Goal: Task Accomplishment & Management: Manage account settings

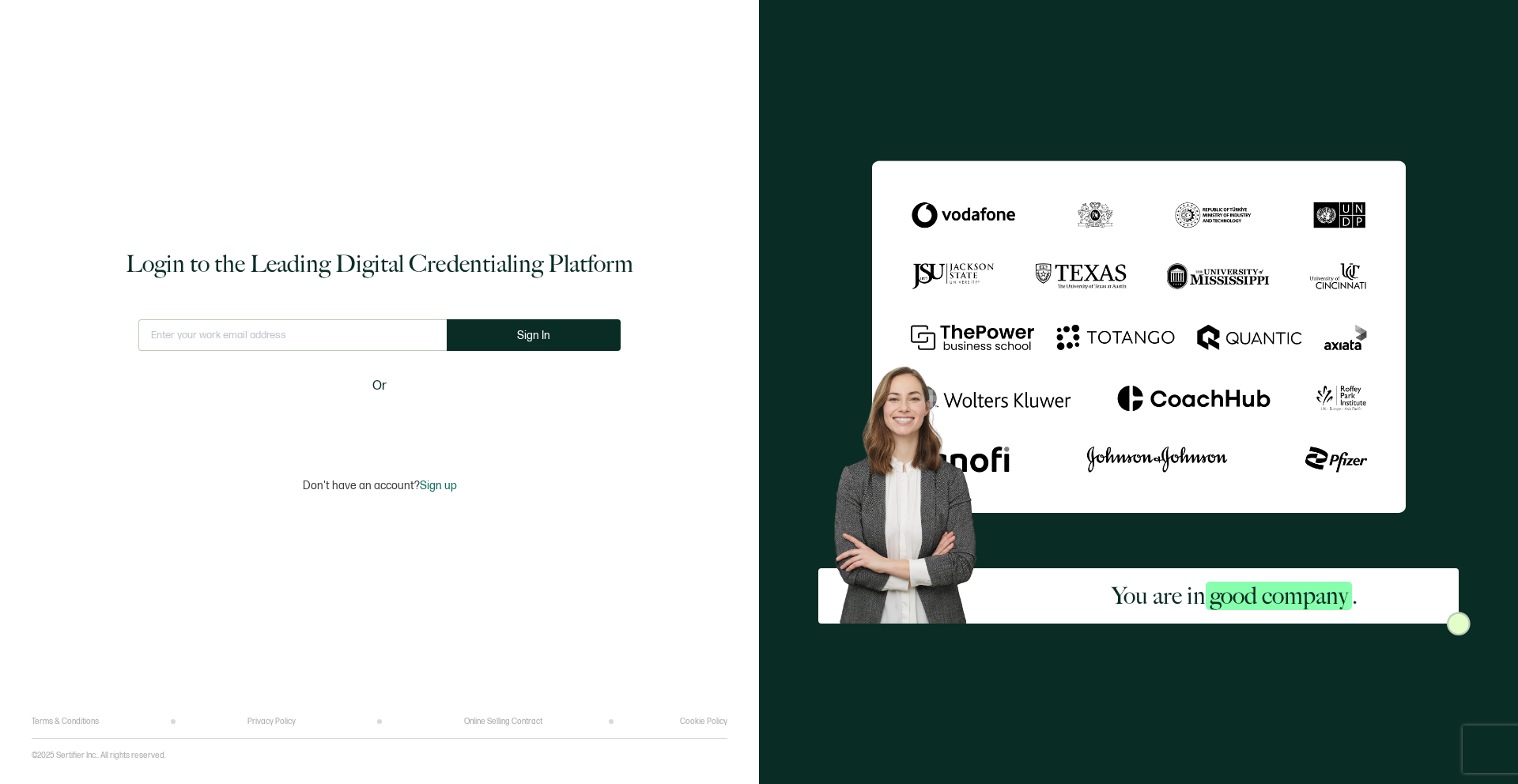
click at [290, 339] on input "text" at bounding box center [292, 335] width 309 height 32
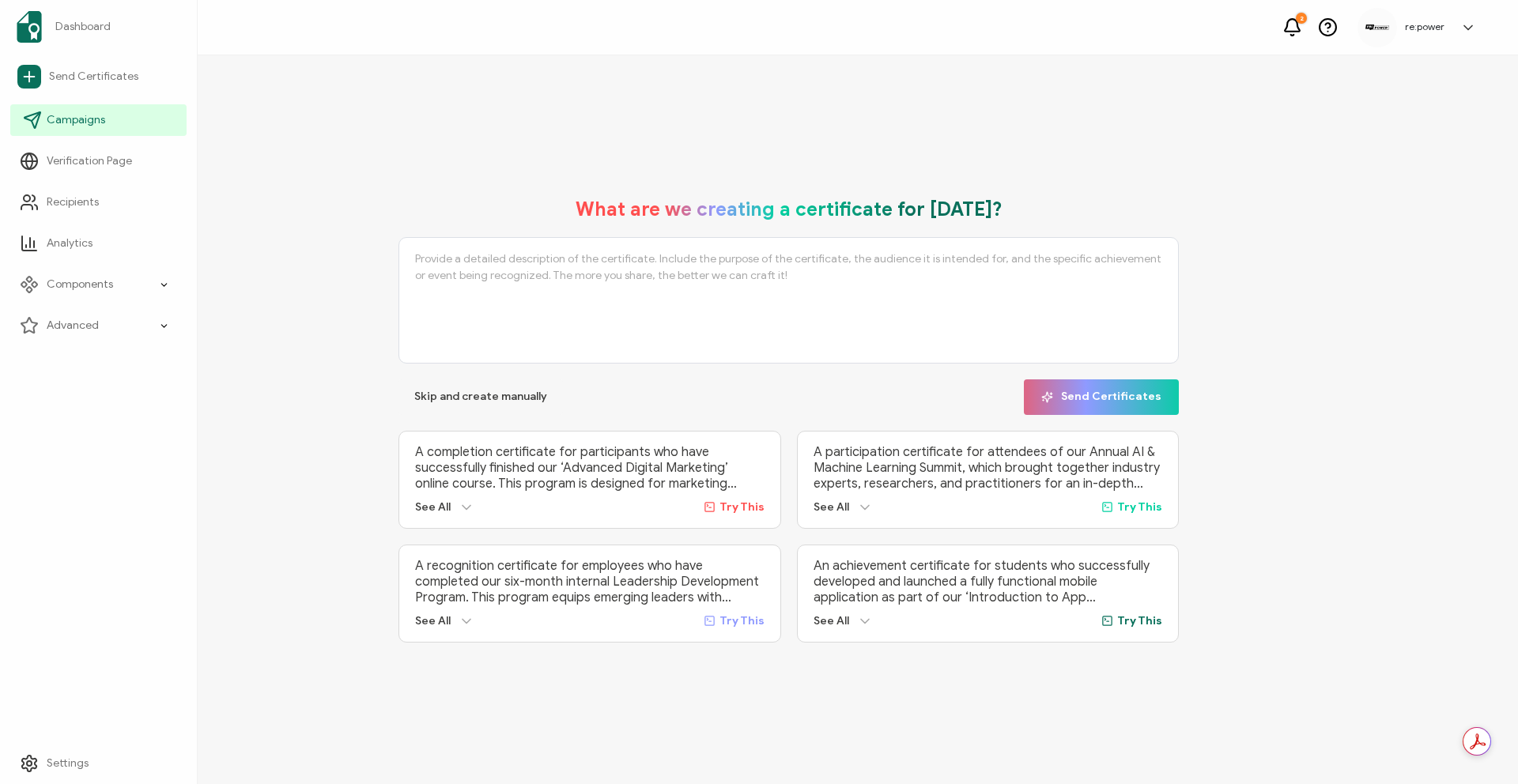
click at [99, 124] on span "Campaigns" at bounding box center [76, 119] width 58 height 15
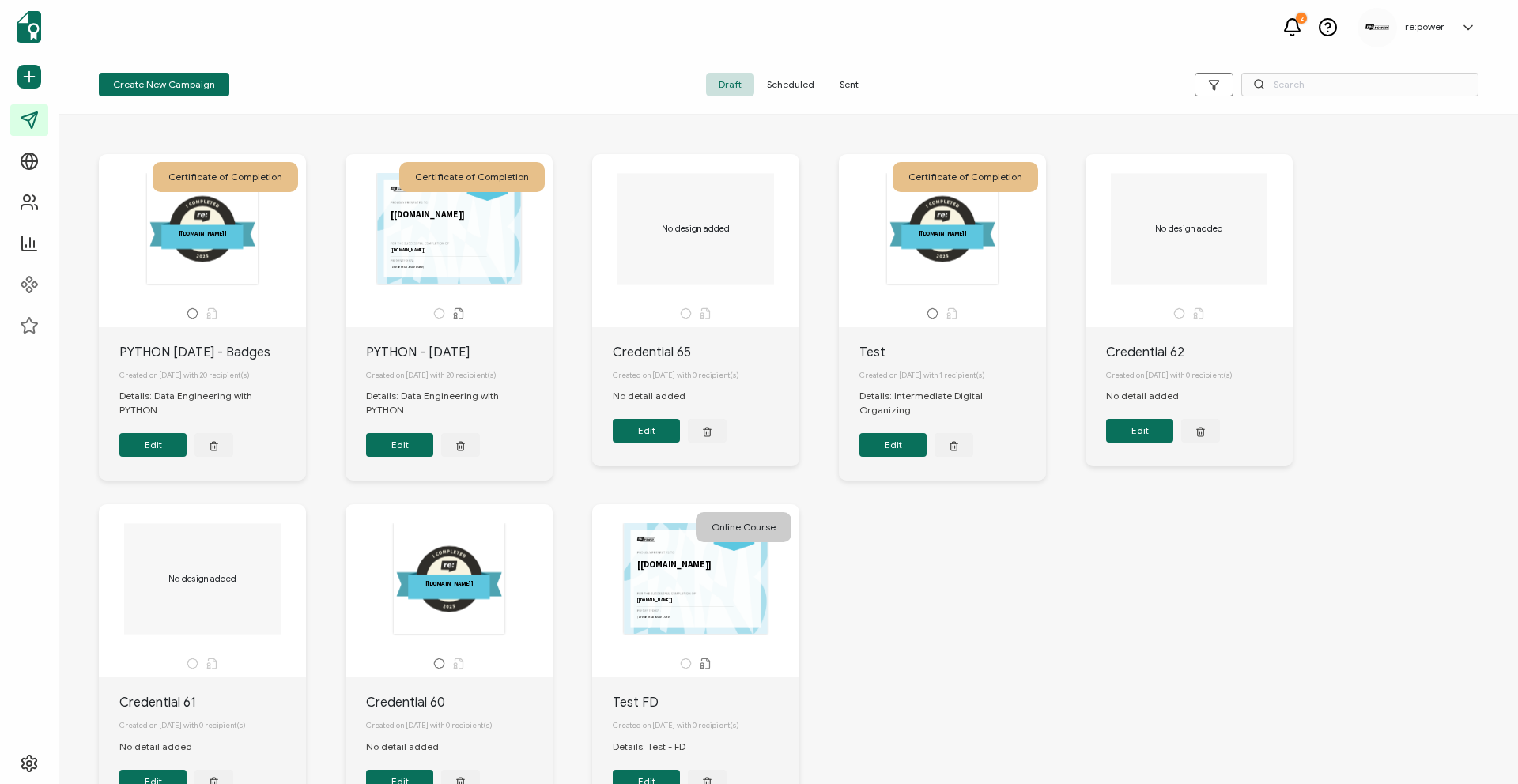
click at [853, 75] on span "Sent" at bounding box center [849, 85] width 45 height 24
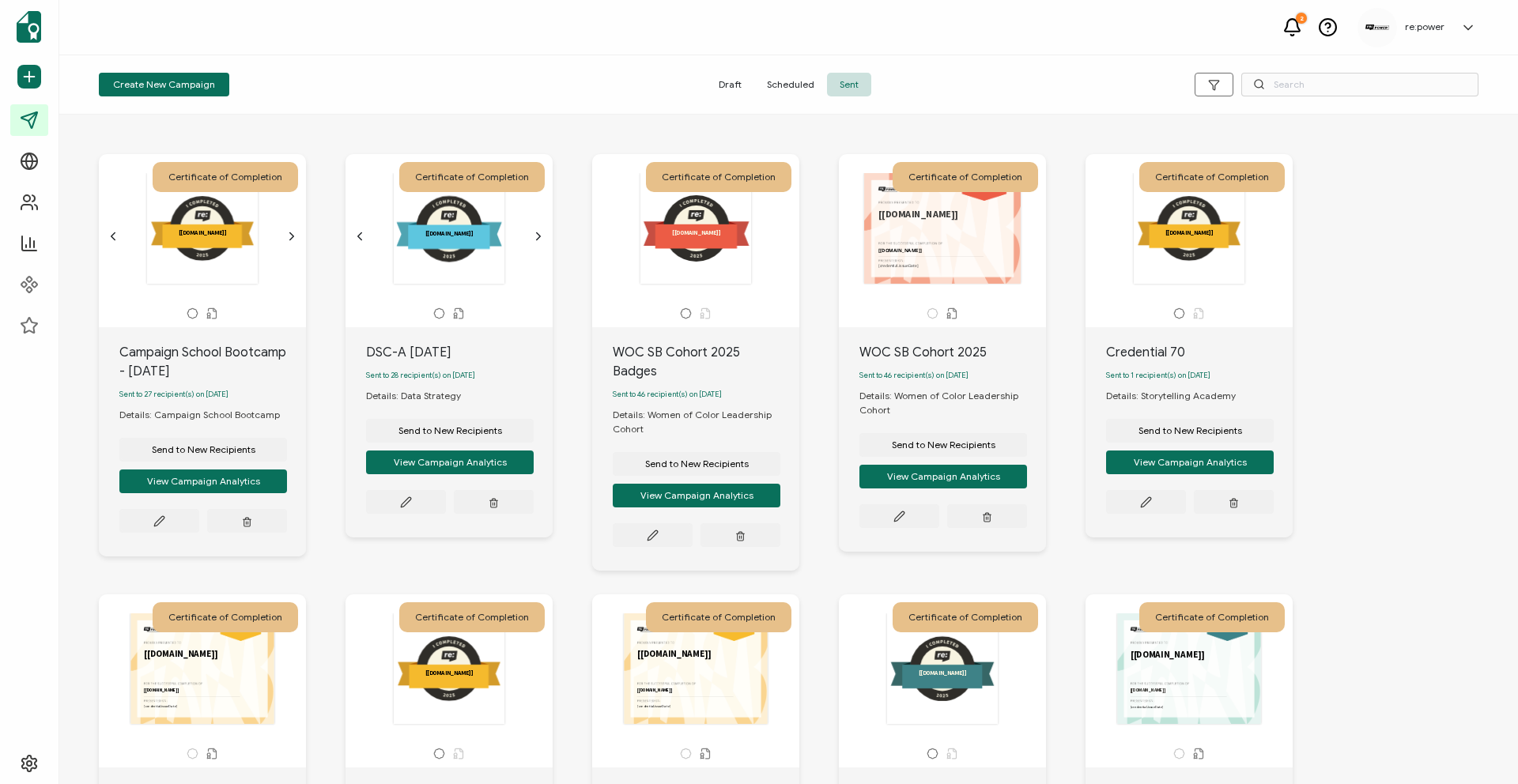
click at [536, 239] on icon "chevron forward outline" at bounding box center [538, 237] width 4 height 7
click at [360, 237] on icon "chevron back outline" at bounding box center [360, 237] width 13 height 13
click at [727, 81] on span "Draft" at bounding box center [729, 85] width 48 height 24
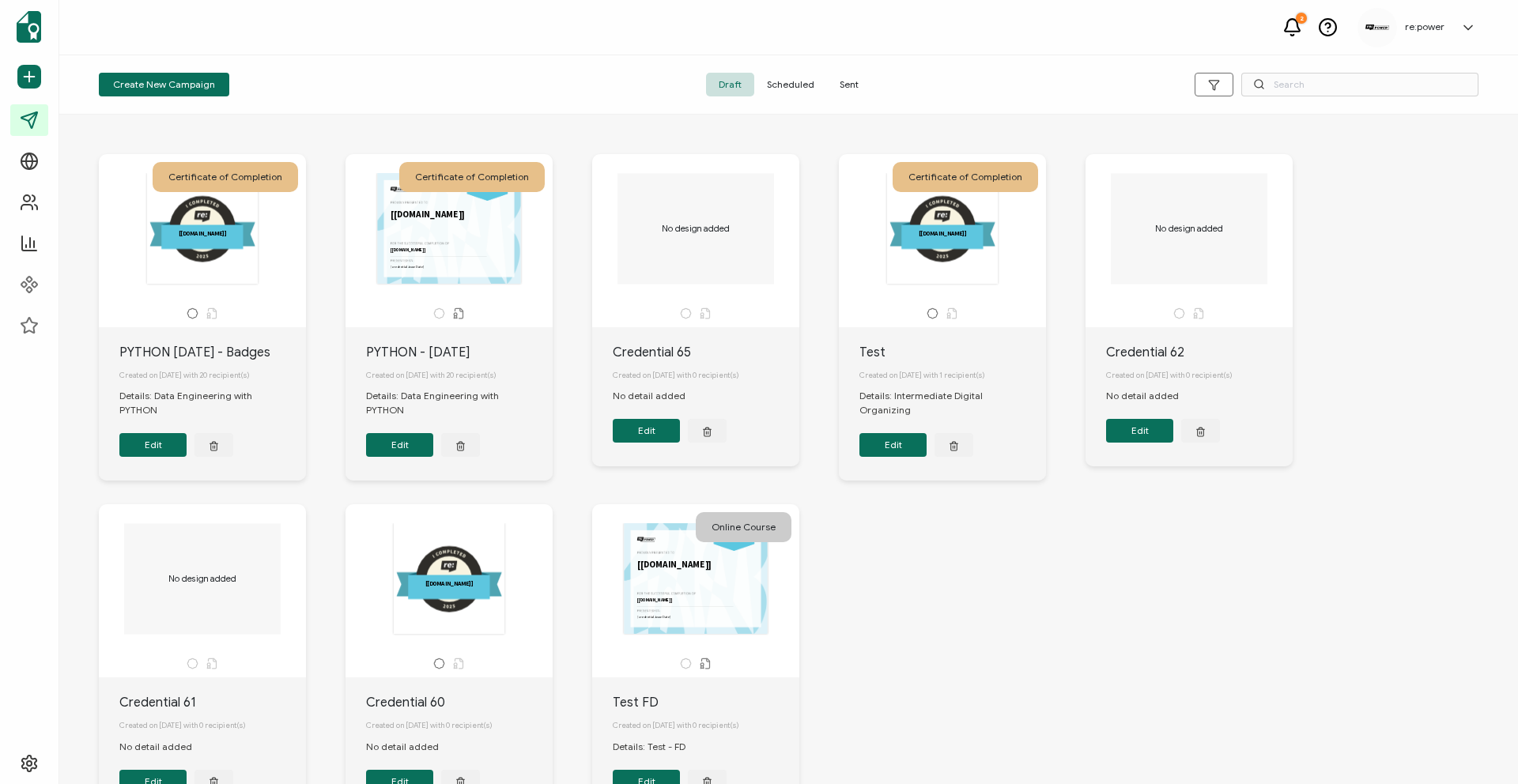
click at [271, 204] on div "The name of the credential, which can be edited during the creation or editing …" at bounding box center [202, 228] width 166 height 112
click at [467, 200] on div "This box will change accordingly to the corresponding values in the recipient l…" at bounding box center [449, 229] width 166 height 111
click at [464, 178] on div "Certificate of Completion" at bounding box center [472, 177] width 146 height 30
click at [402, 435] on button "Edit" at bounding box center [400, 445] width 67 height 24
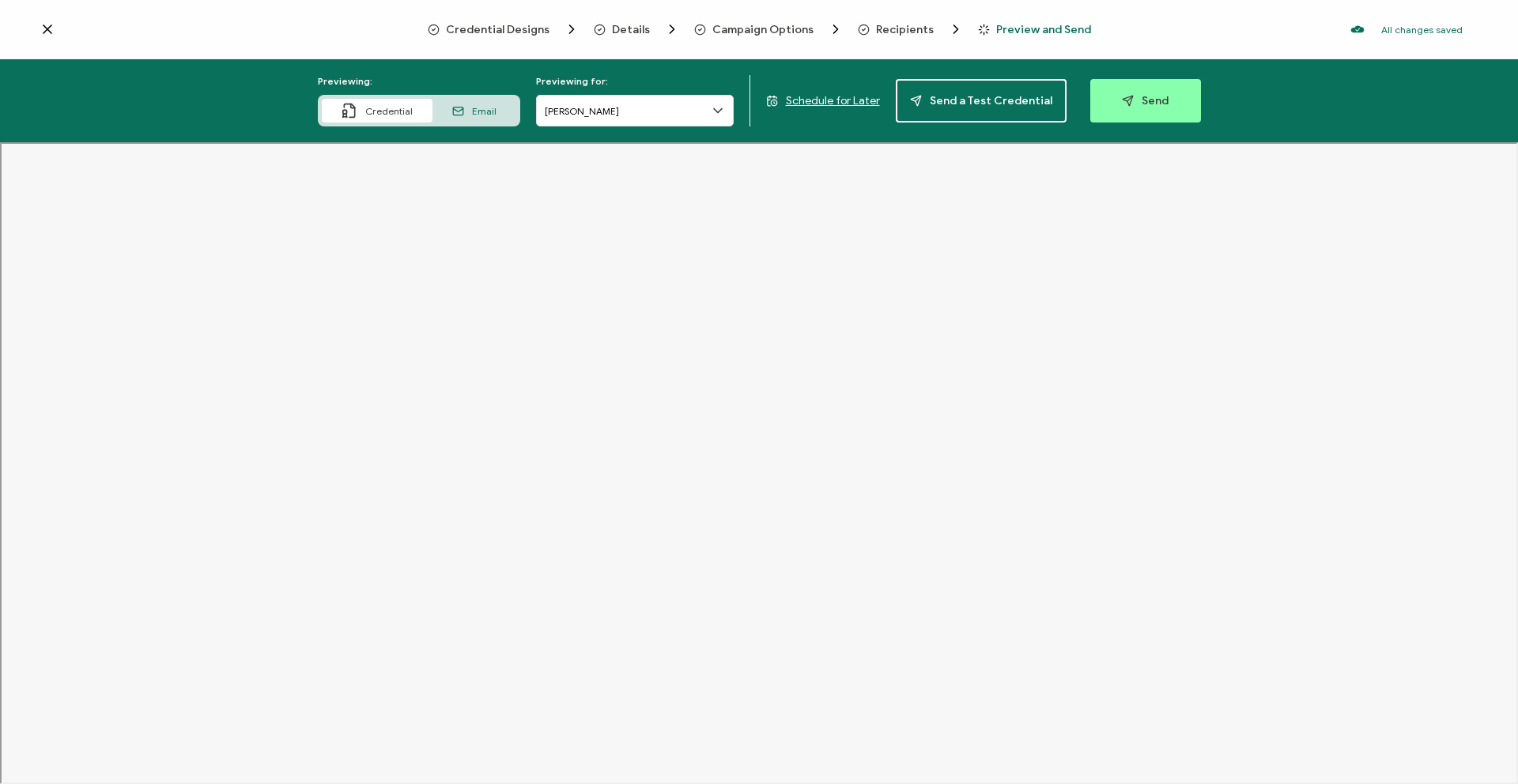
click at [839, 102] on span "Schedule for Later" at bounding box center [832, 100] width 94 height 14
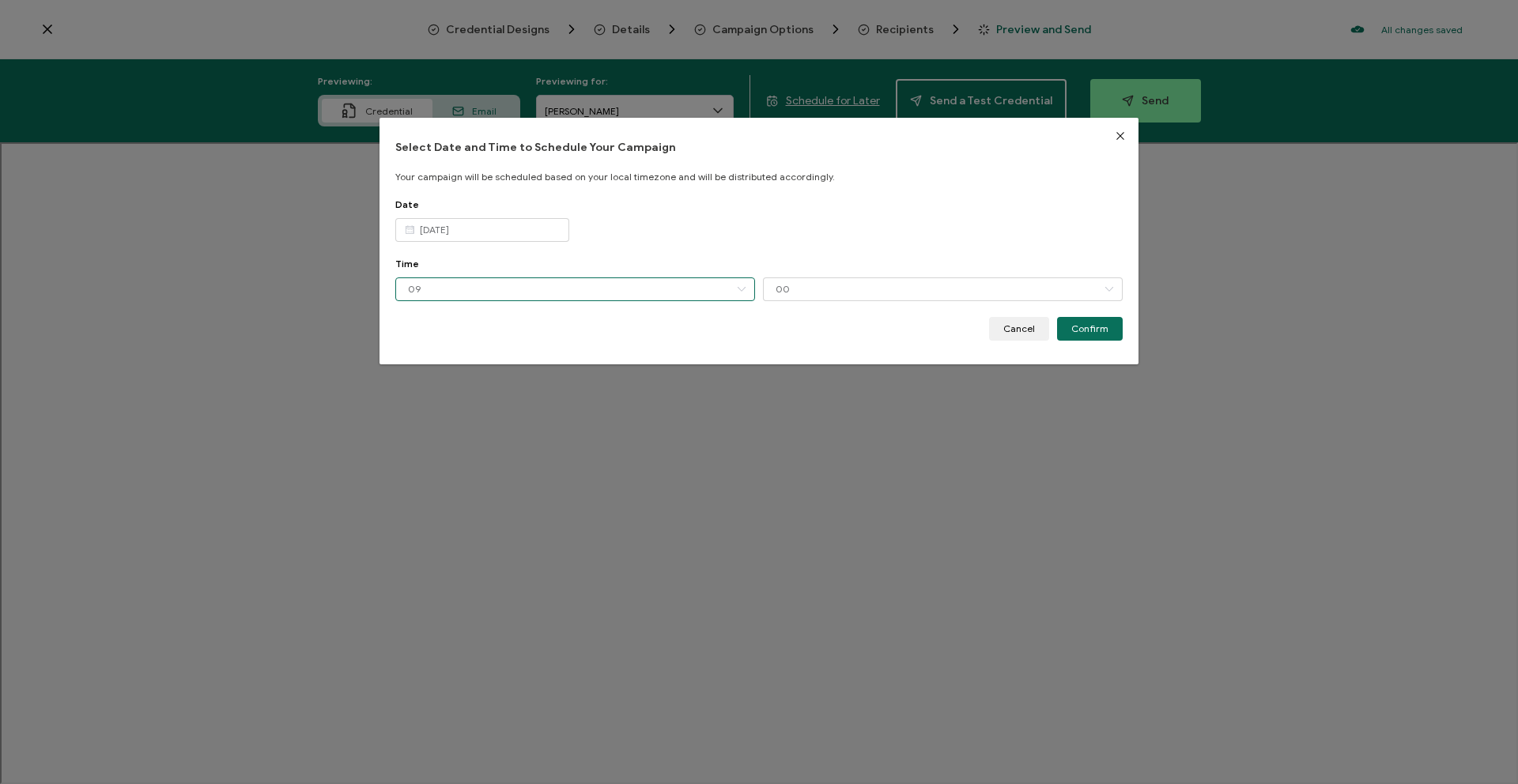
click at [542, 291] on input "09" at bounding box center [575, 290] width 360 height 24
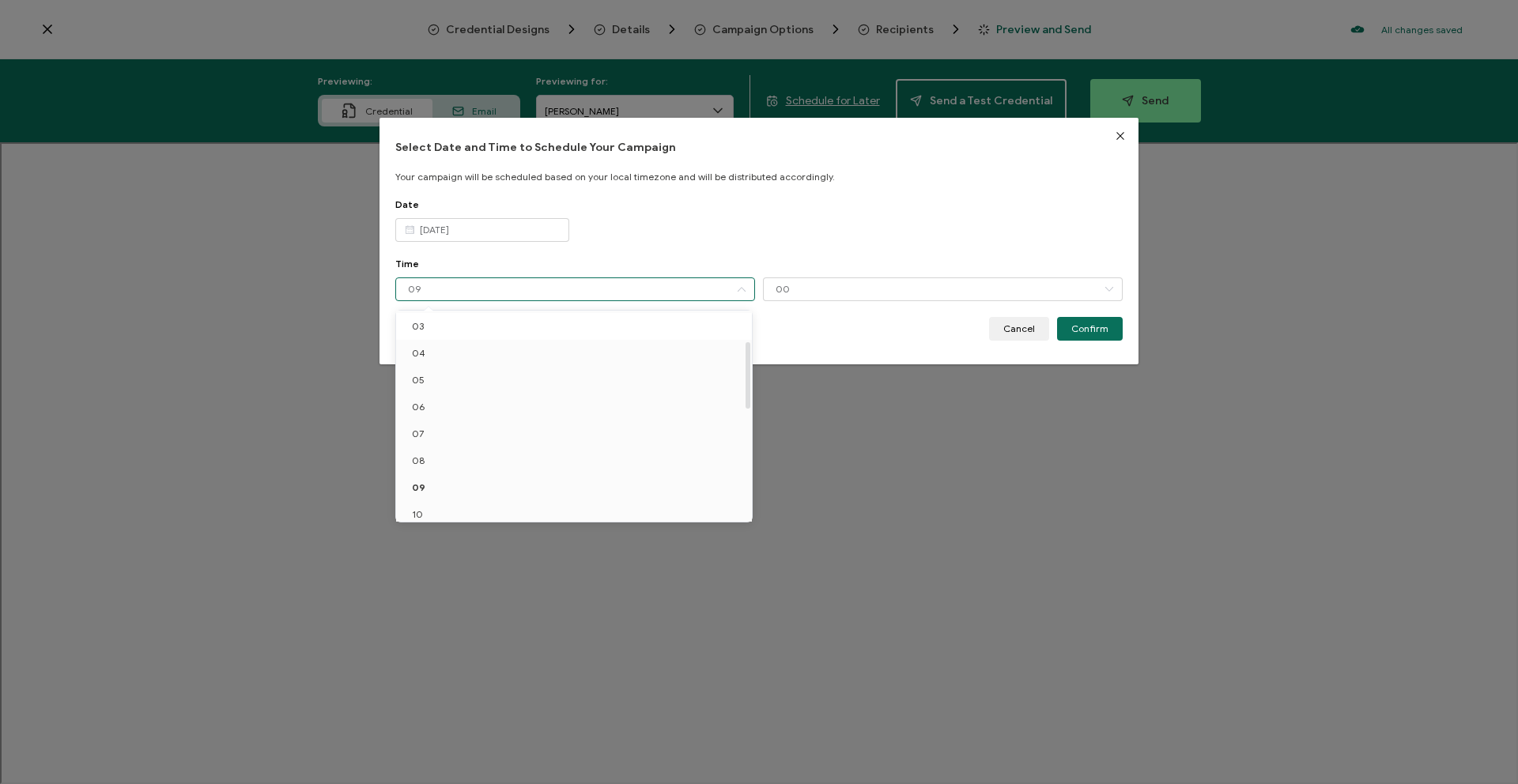
scroll to position [95, 0]
click at [502, 505] on li "10" at bounding box center [576, 503] width 362 height 27
type input "10"
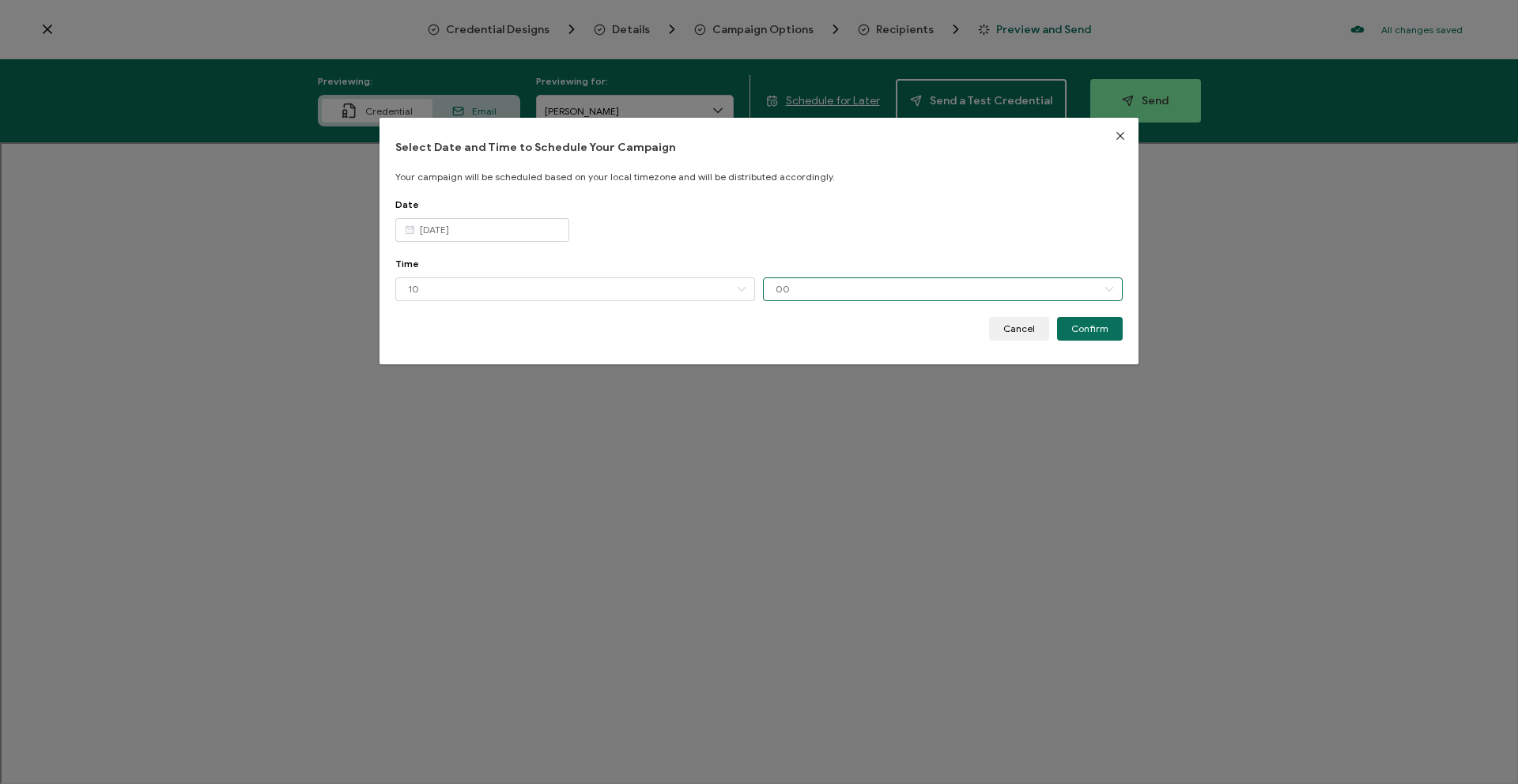
click at [803, 298] on input "00" at bounding box center [942, 290] width 360 height 24
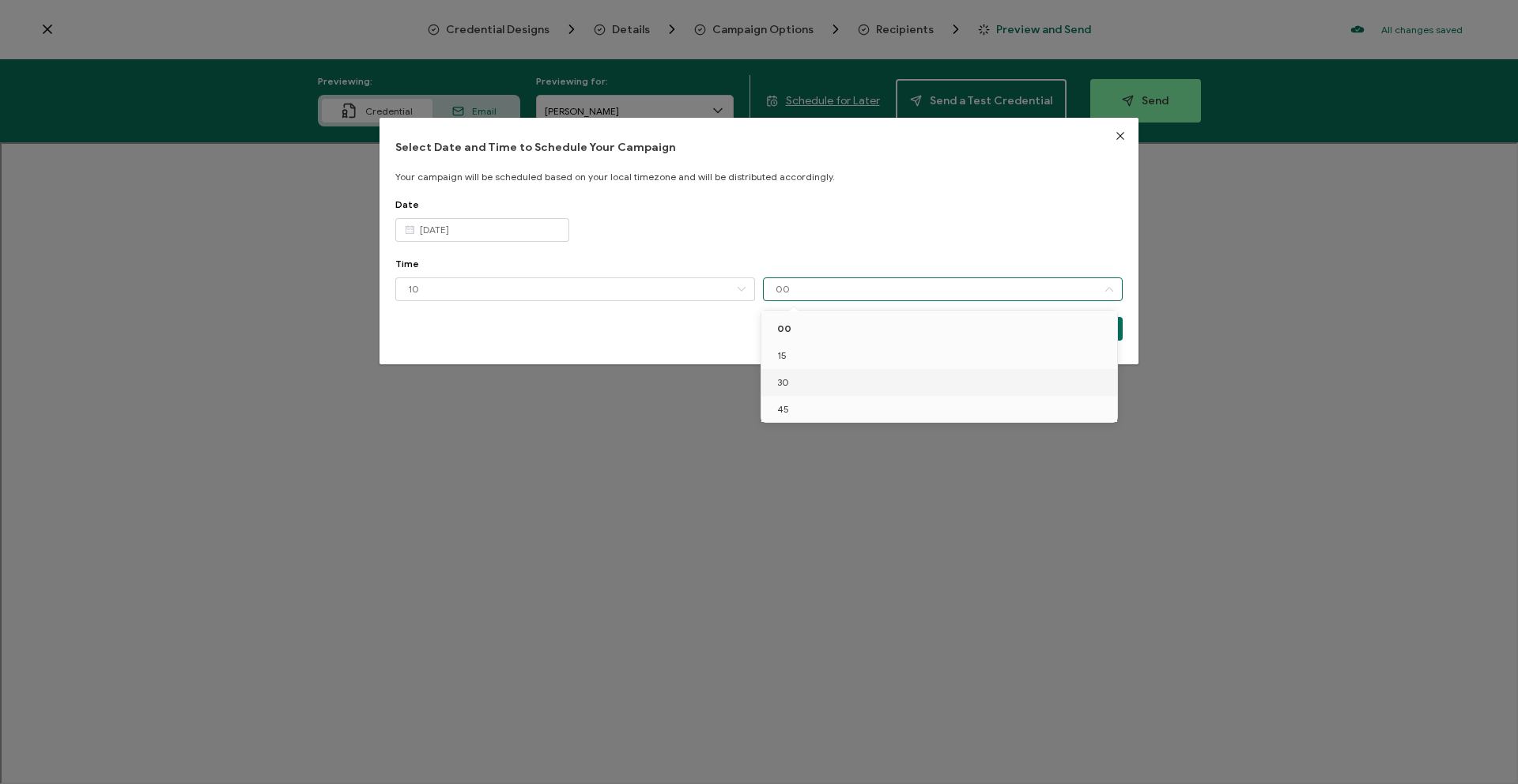
click at [834, 377] on li "30" at bounding box center [942, 382] width 362 height 27
type input "30"
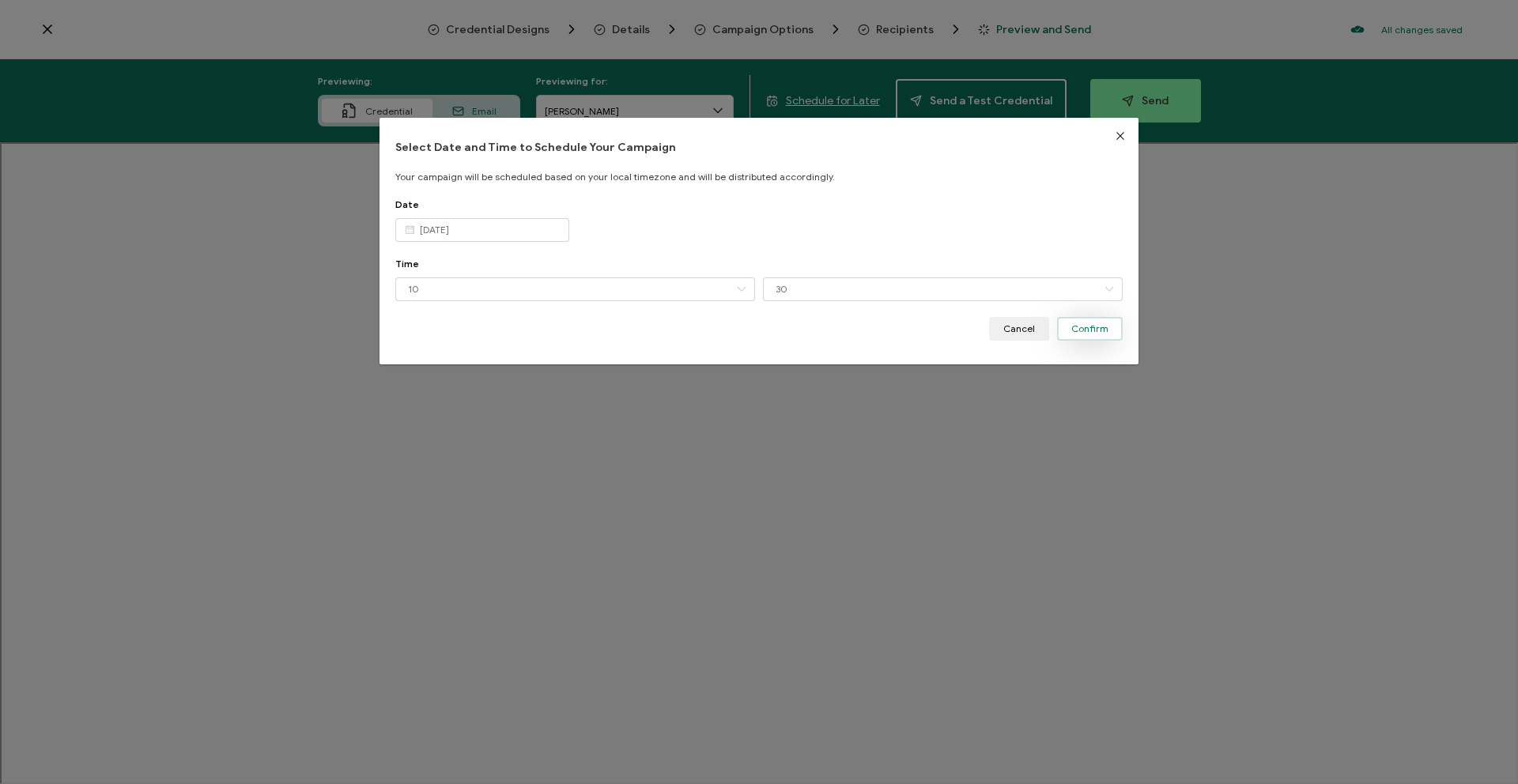
click at [1071, 332] on span "Confirm" at bounding box center [1089, 329] width 37 height 9
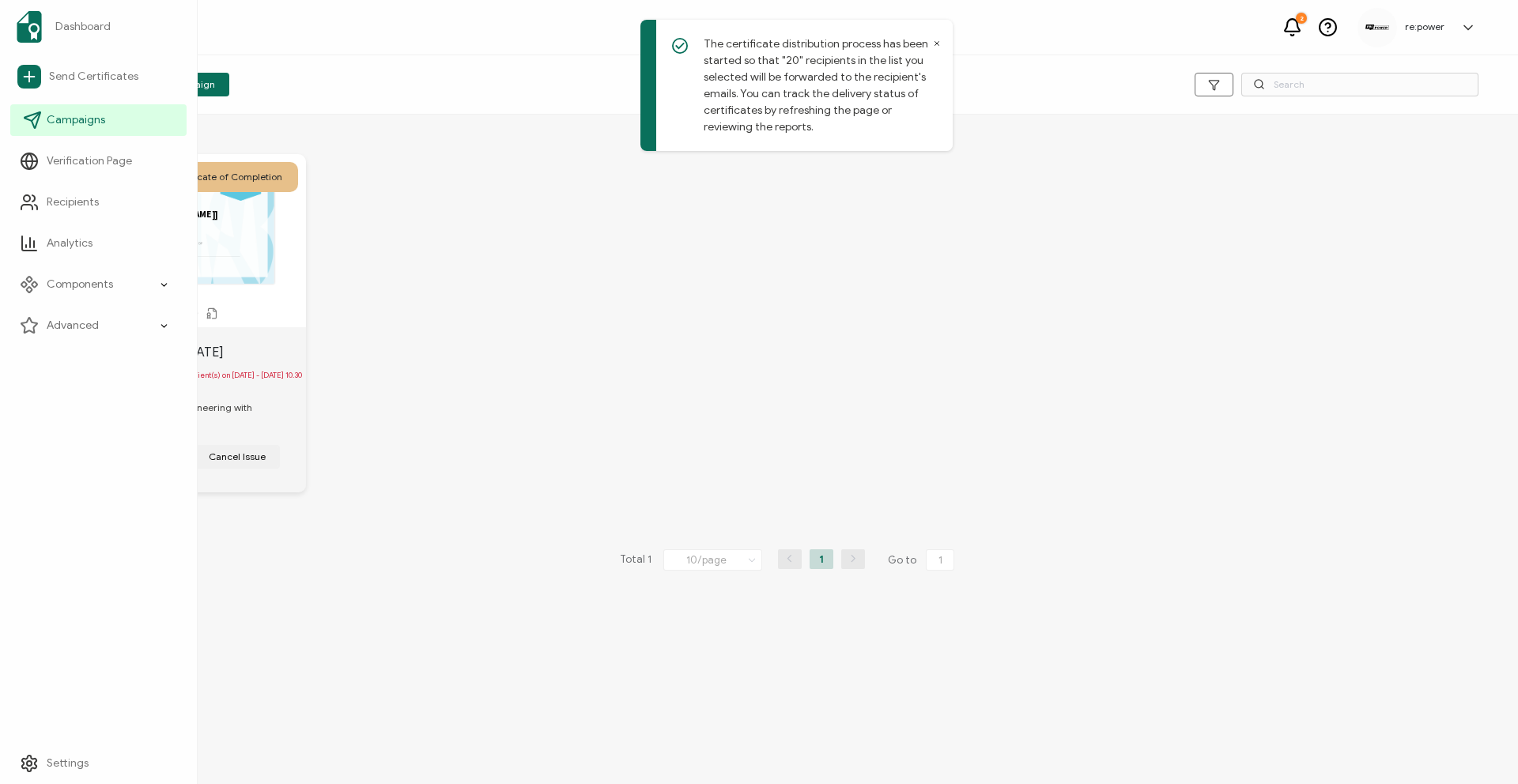
click at [44, 118] on link "Campaigns" at bounding box center [98, 120] width 177 height 32
click at [86, 113] on span "Campaigns" at bounding box center [76, 119] width 58 height 15
click at [66, 120] on span "Campaigns" at bounding box center [76, 119] width 58 height 15
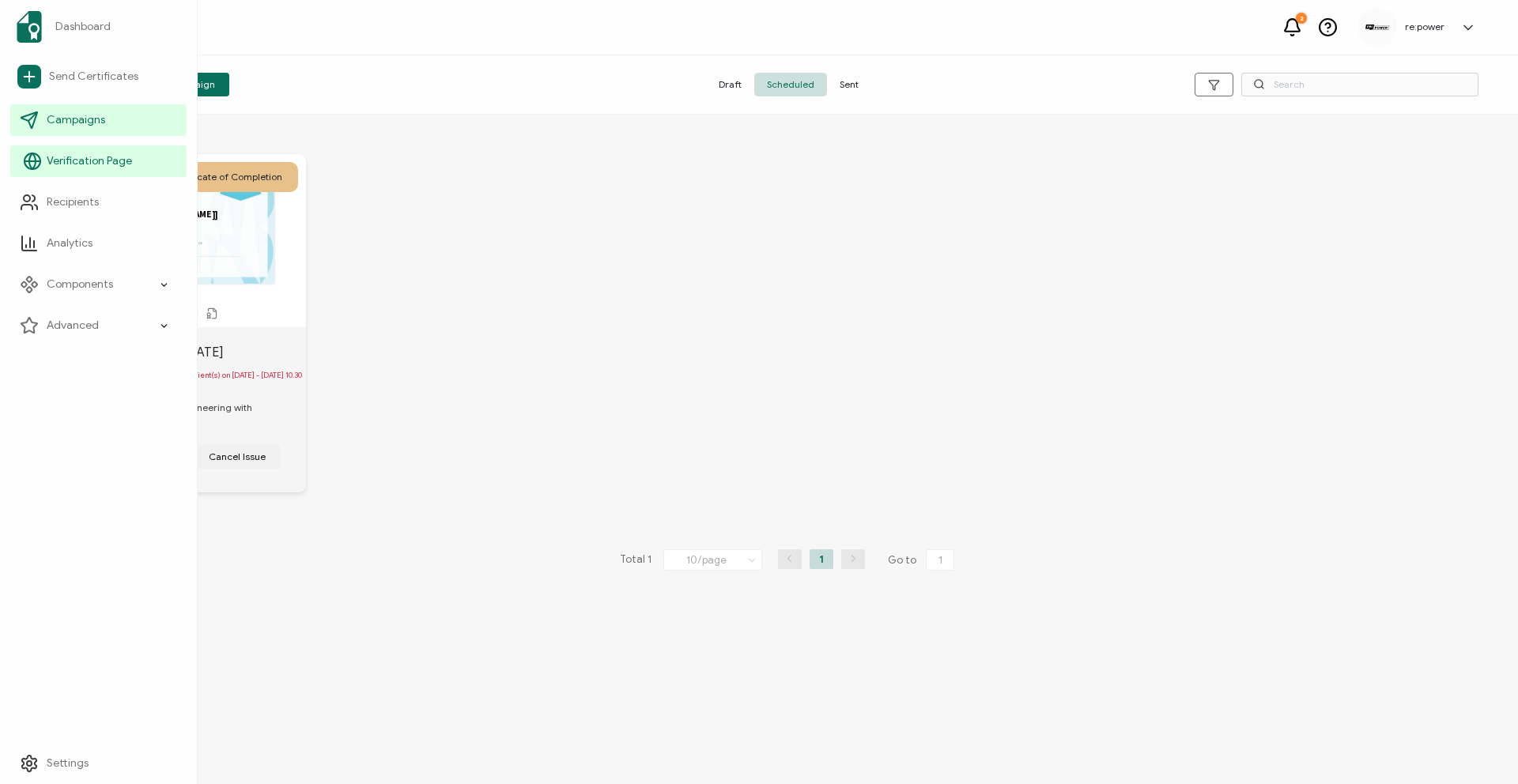
click at [56, 151] on link "Verification Page" at bounding box center [98, 161] width 177 height 32
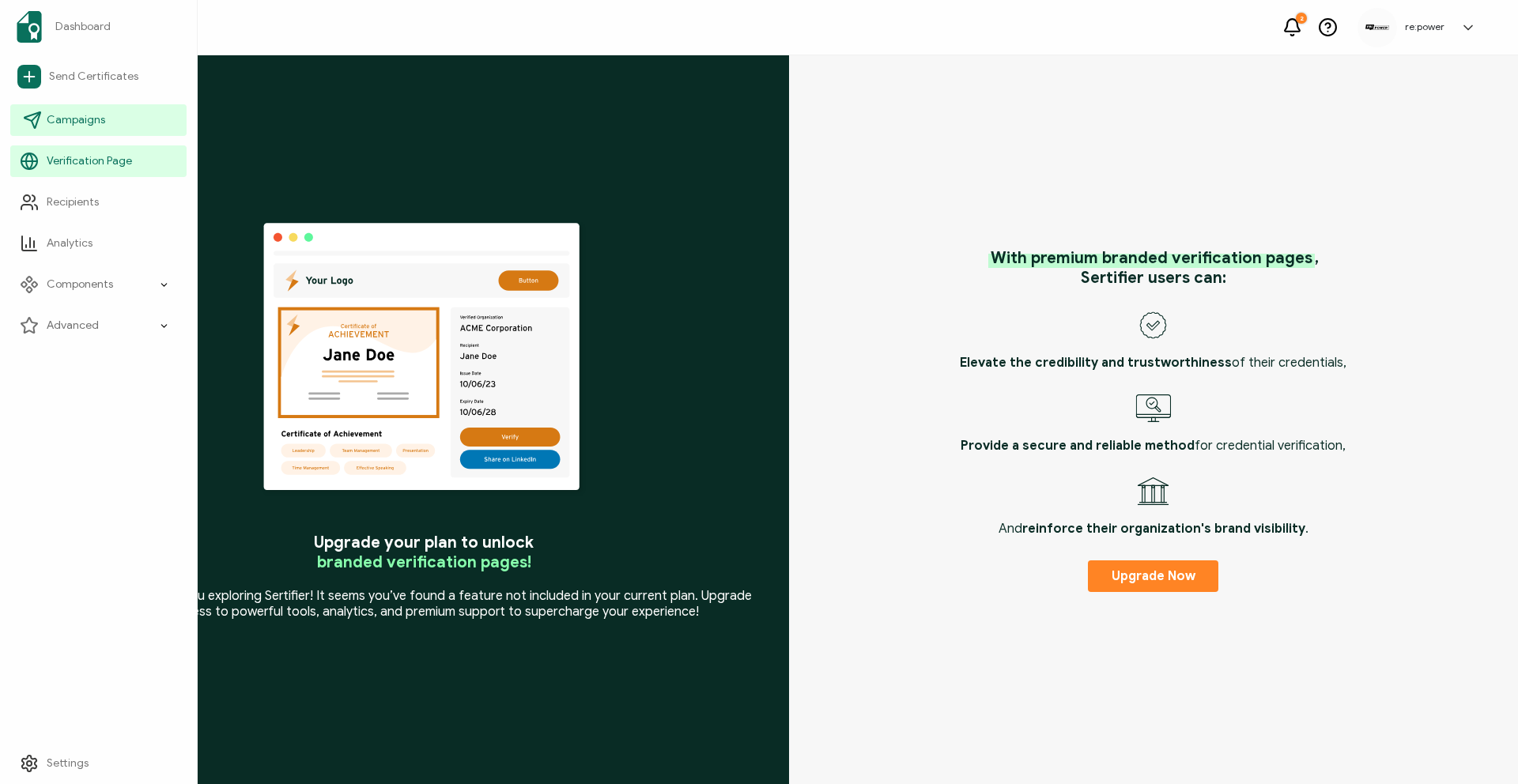
click at [56, 122] on span "Campaigns" at bounding box center [76, 119] width 58 height 15
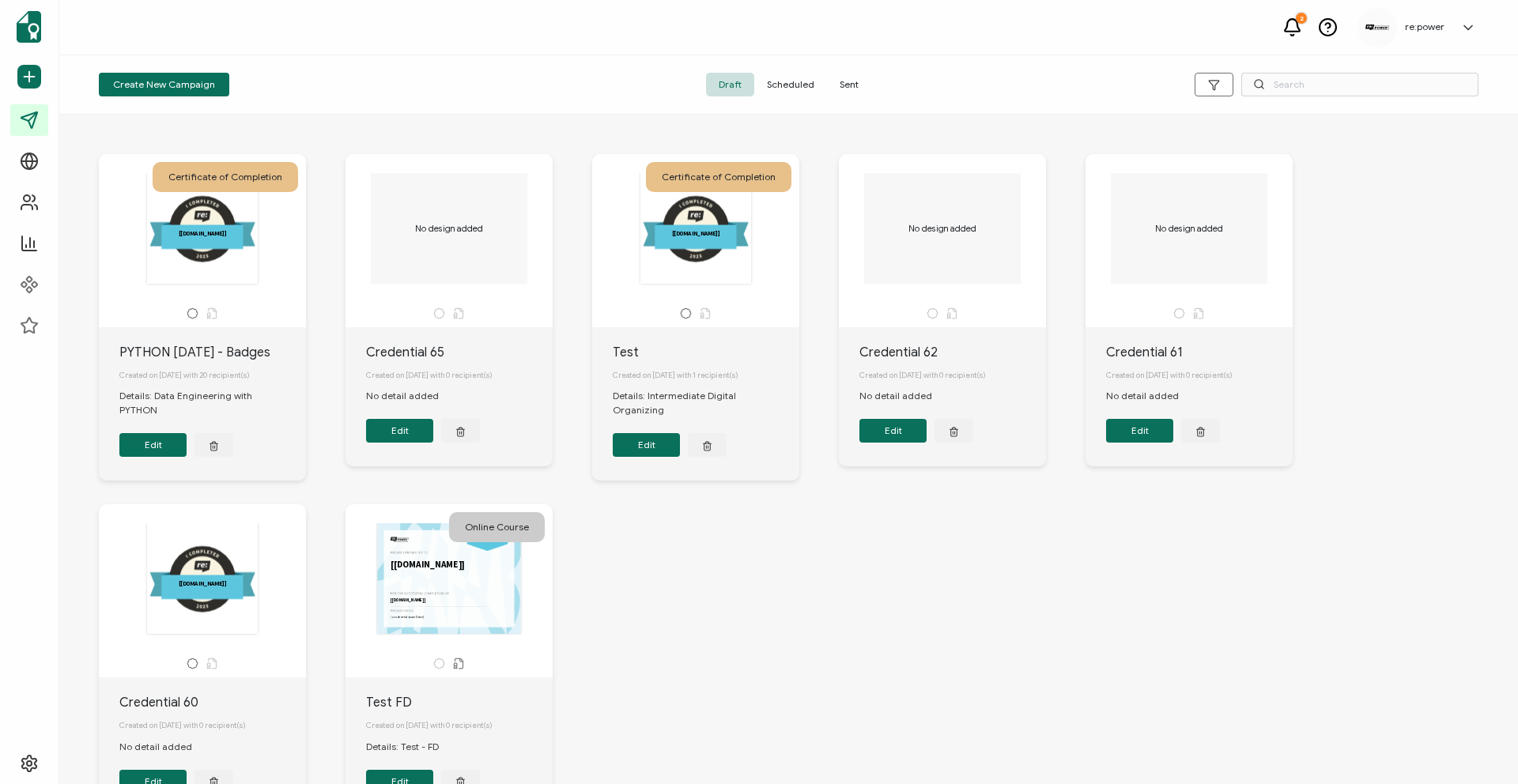
click at [158, 433] on button "Edit" at bounding box center [153, 445] width 67 height 24
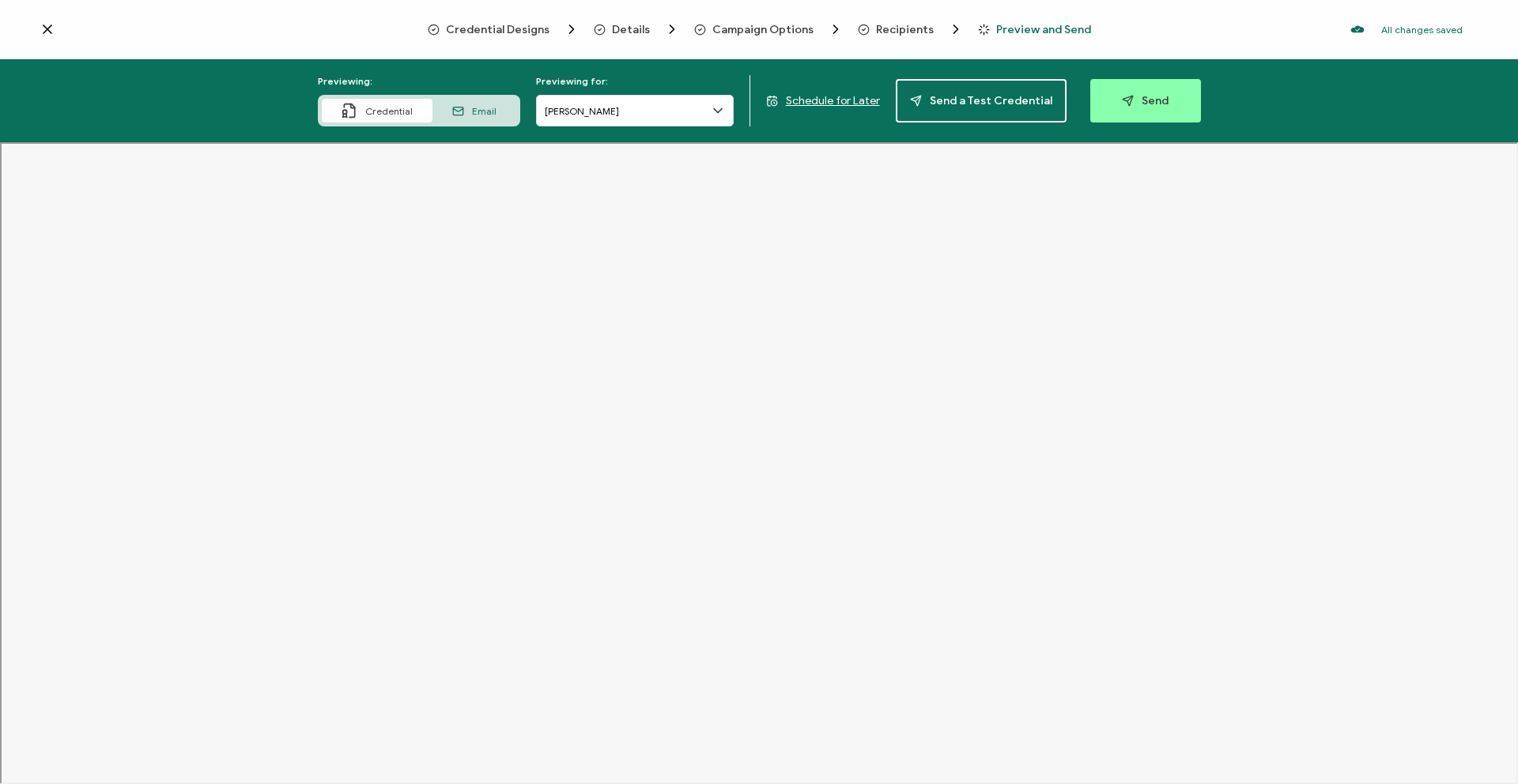
click at [851, 104] on span "Schedule for Later" at bounding box center [832, 100] width 94 height 14
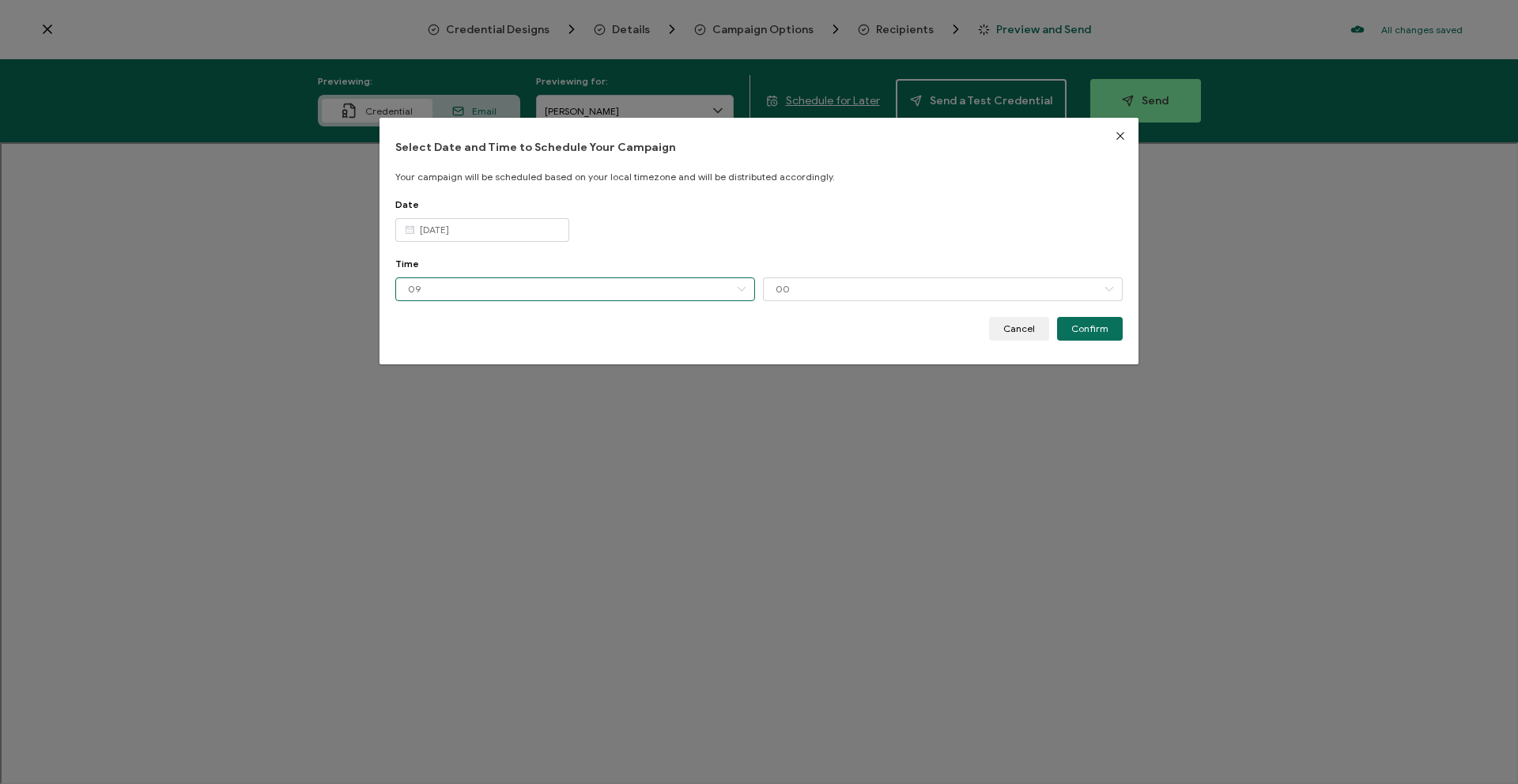
click at [537, 283] on input "09" at bounding box center [575, 290] width 360 height 24
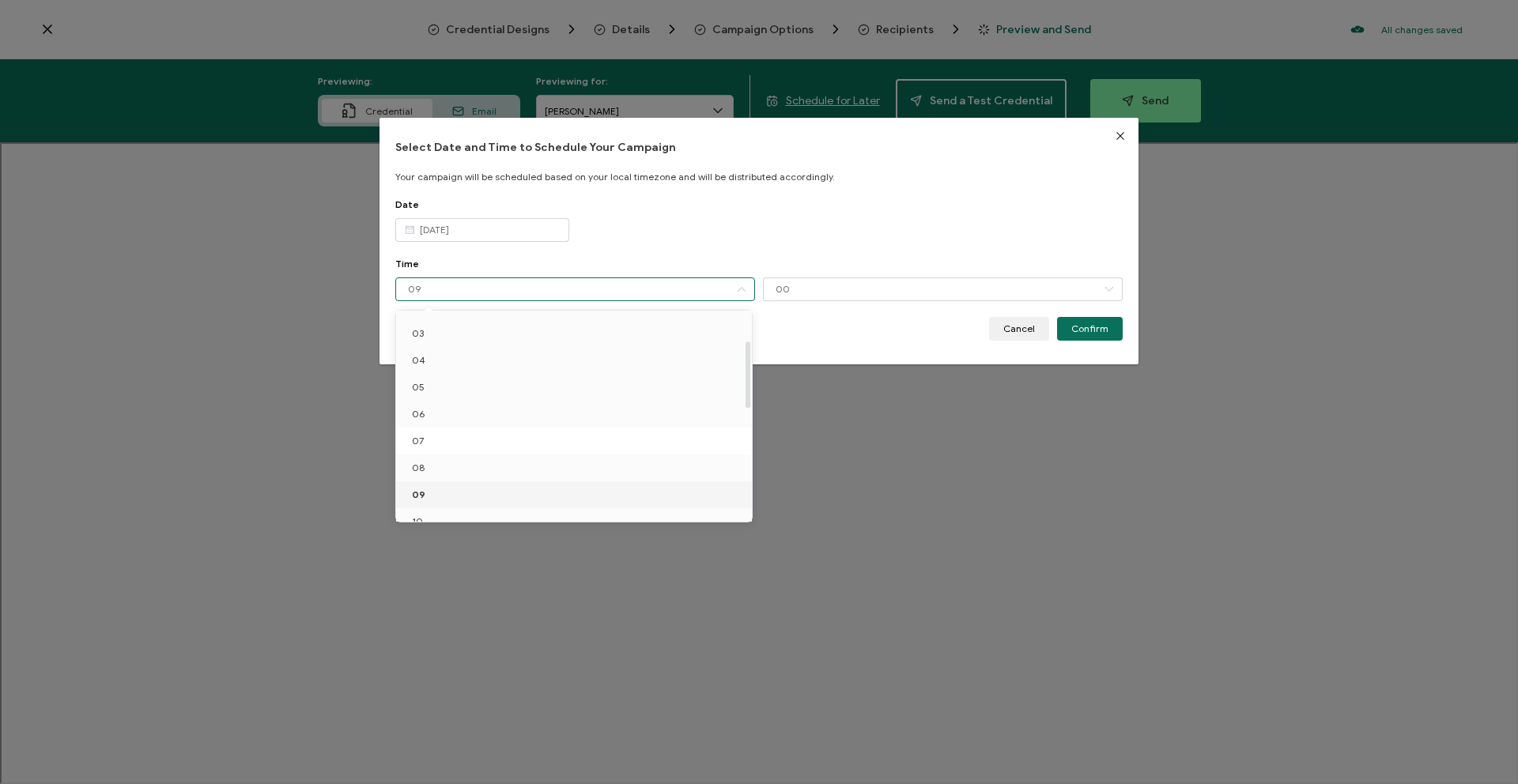
scroll to position [93, 0]
click at [525, 494] on li "10" at bounding box center [576, 505] width 362 height 27
type input "10"
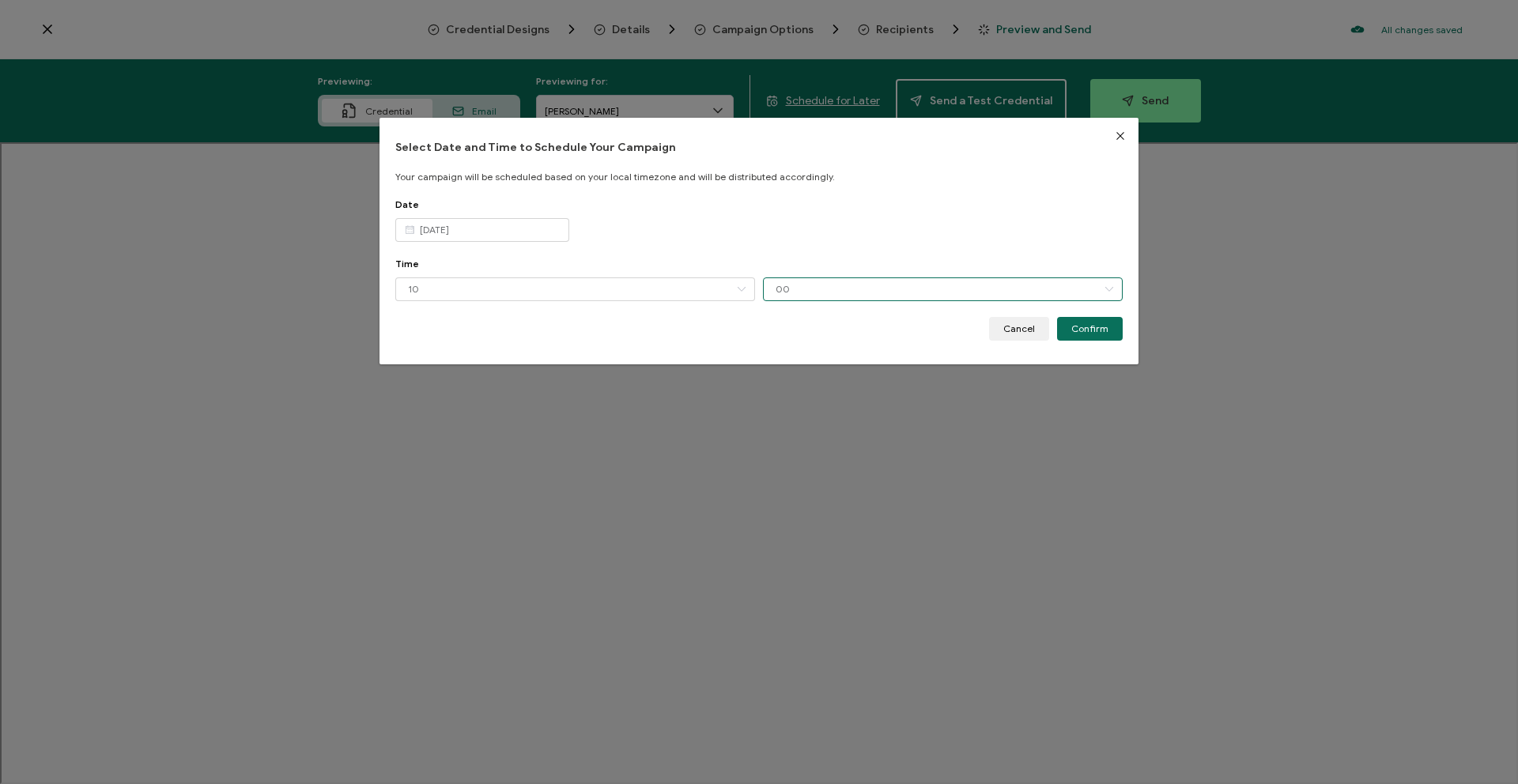
click at [836, 286] on input "00" at bounding box center [942, 290] width 360 height 24
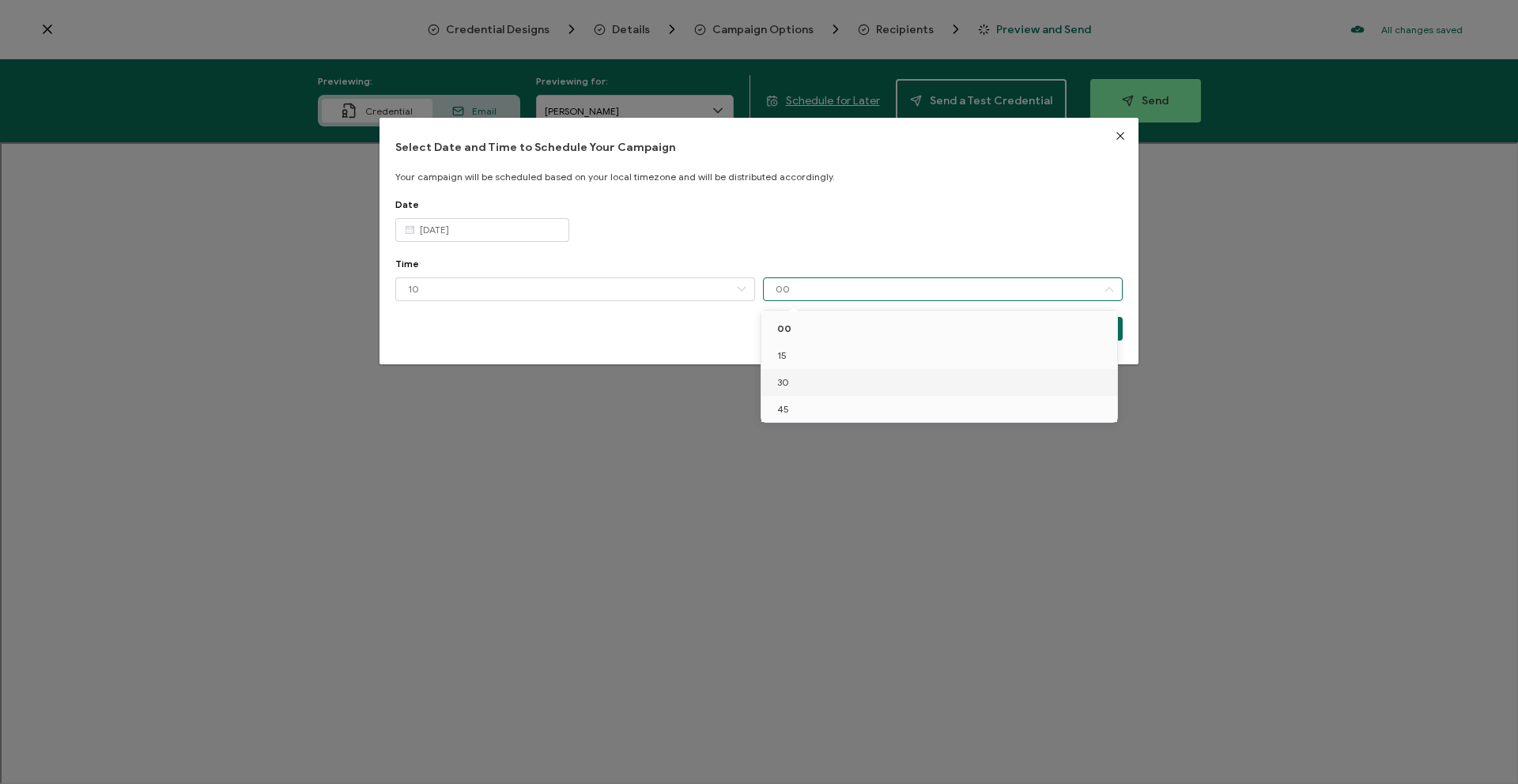
click at [834, 387] on li "30" at bounding box center [942, 382] width 362 height 27
type input "30"
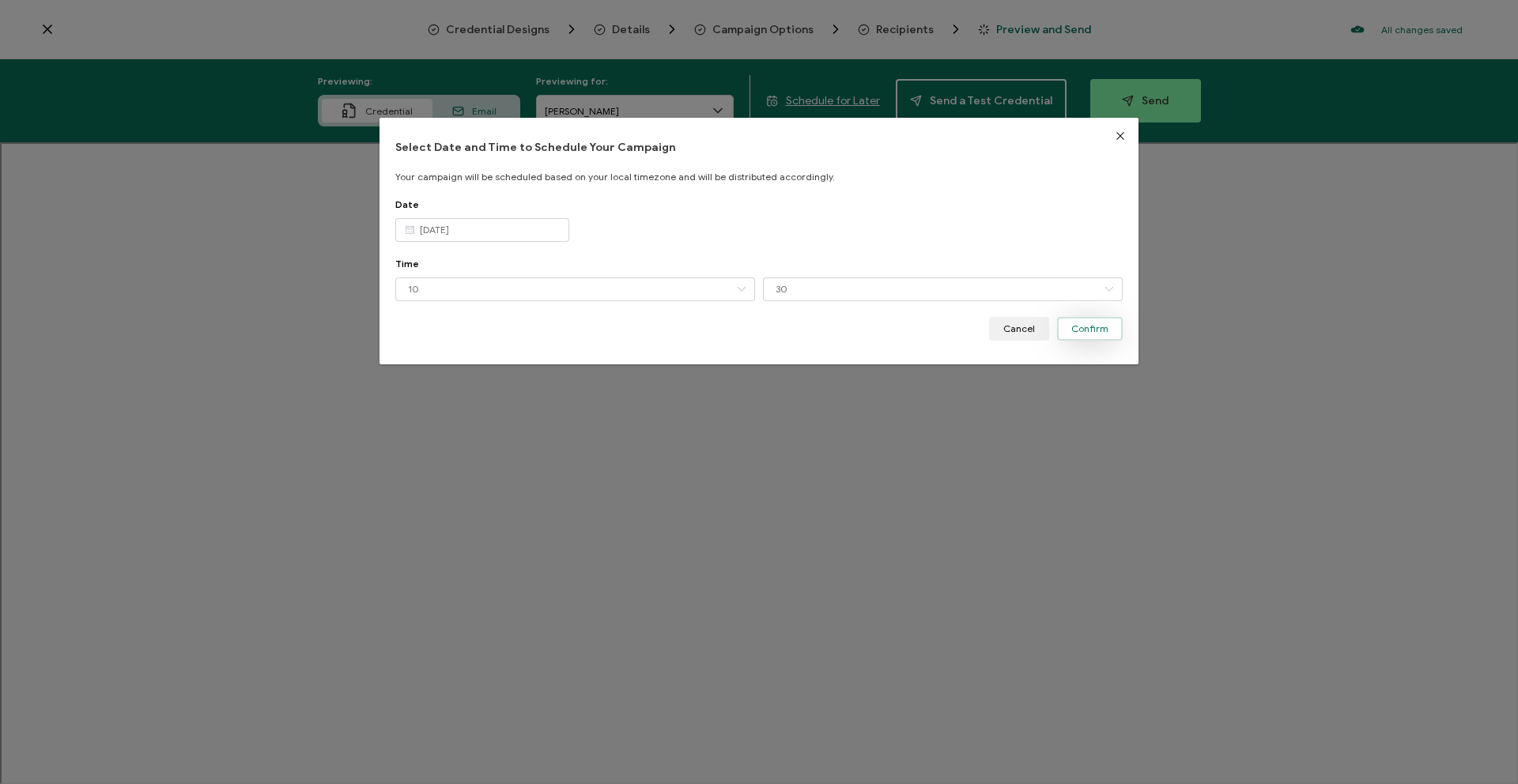
click at [1090, 330] on span "Confirm" at bounding box center [1089, 329] width 37 height 9
